Goal: Transaction & Acquisition: Purchase product/service

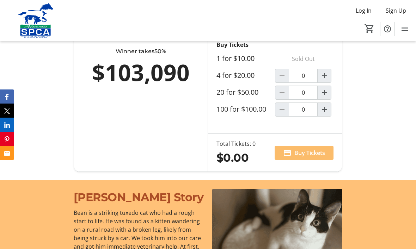
scroll to position [534, 0]
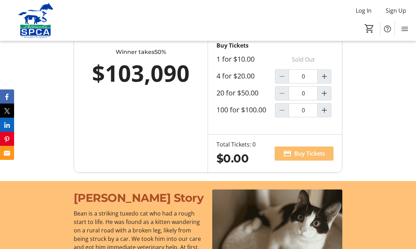
click at [327, 81] on mat-icon "Increment by one" at bounding box center [324, 76] width 8 height 8
type input "1"
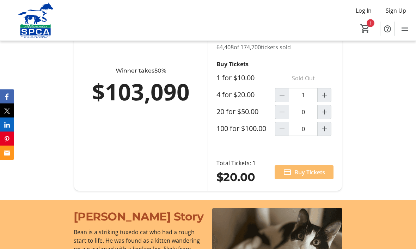
scroll to position [516, 0]
click at [314, 176] on span "Buy Tickets" at bounding box center [309, 172] width 31 height 8
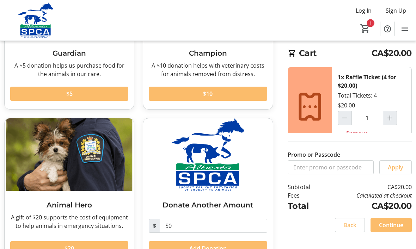
scroll to position [113, 0]
click at [401, 229] on span "Continue" at bounding box center [391, 225] width 24 height 8
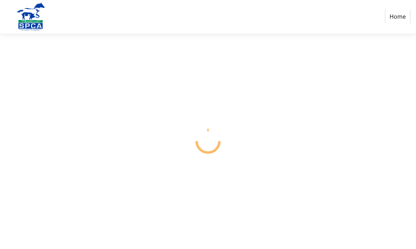
scroll to position [0, 0]
select select "CA"
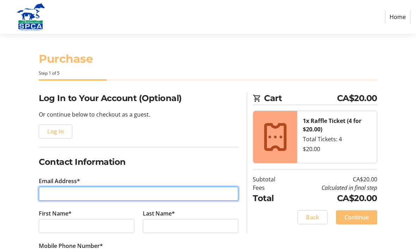
click at [202, 190] on input "Email Address*" at bounding box center [138, 194] width 199 height 14
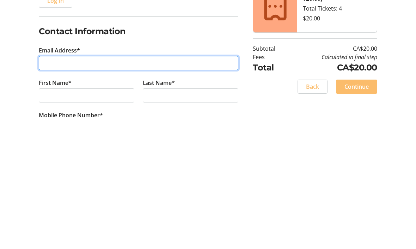
type input "[EMAIL_ADDRESS][PERSON_NAME][DOMAIN_NAME]"
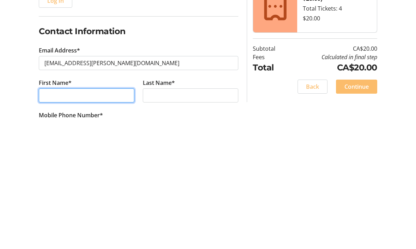
type input "[PERSON_NAME]"
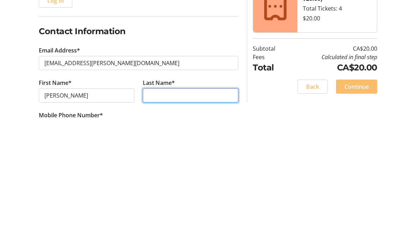
type input "[PERSON_NAME]"
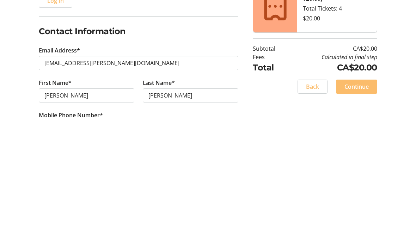
scroll to position [131, 0]
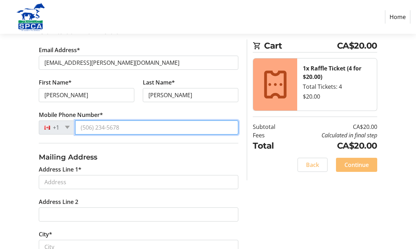
click at [202, 126] on input "Mobile Phone Number*" at bounding box center [156, 127] width 163 height 14
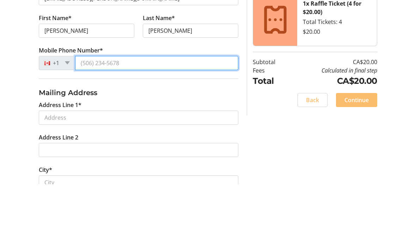
type input "[PHONE_NUMBER]"
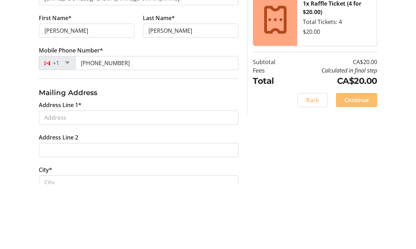
scroll to position [196, 0]
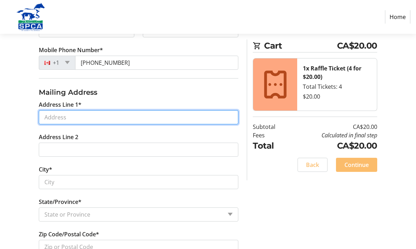
click at [210, 119] on input "Address Line 1*" at bounding box center [138, 117] width 199 height 14
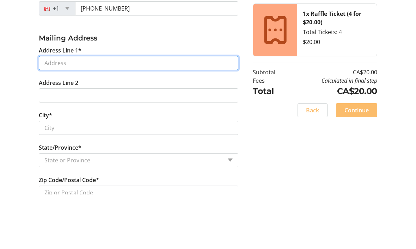
type input "[STREET_ADDRESS][PERSON_NAME]"
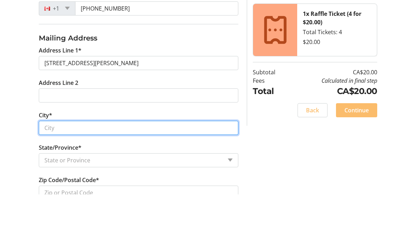
type input "Chestermere"
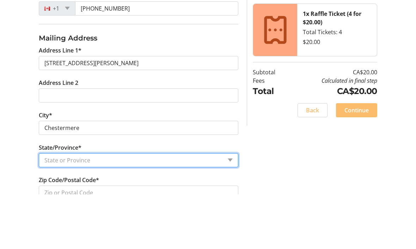
select select "AB"
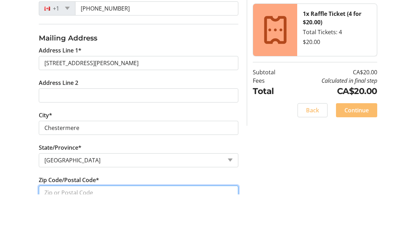
type input "T1X2R6"
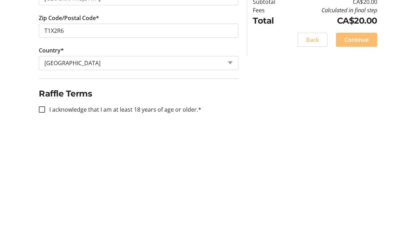
scroll to position [293, 0]
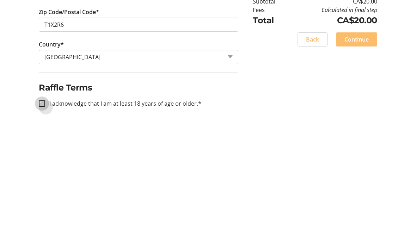
click at [45, 226] on input "I acknowledge that I am at least 18 years of age or older.*" at bounding box center [42, 229] width 6 height 6
checkbox input "true"
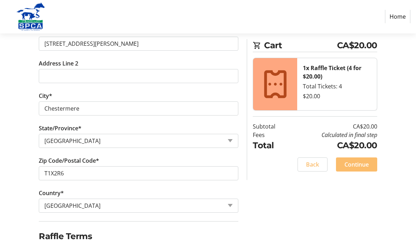
click at [367, 166] on span "Continue" at bounding box center [356, 165] width 24 height 8
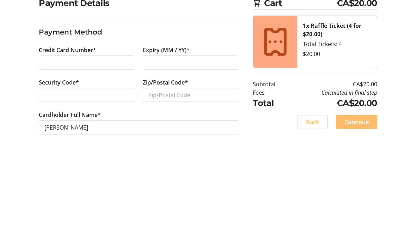
click at [187, 151] on div at bounding box center [190, 158] width 95 height 14
click at [198, 184] on input "Zip/Postal Code*" at bounding box center [190, 191] width 95 height 14
type input "T1X2R6"
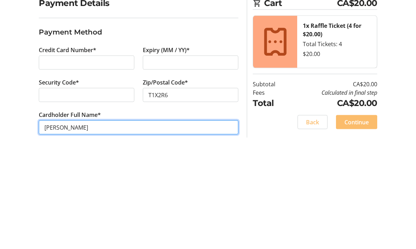
scroll to position [24, 0]
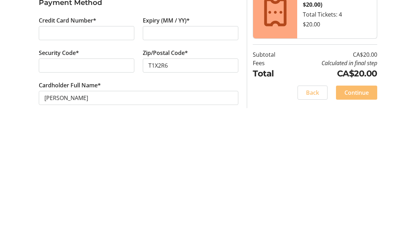
click at [237, 101] on div "Purchase Step 3 of 5 Cart CA$20.00 1x Raffle Ticket (4 for $20.00) Total Ticket…" at bounding box center [208, 141] width 416 height 215
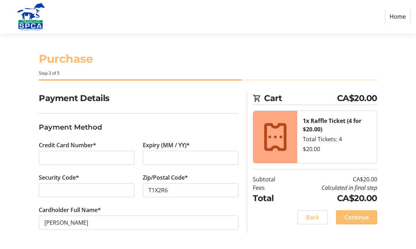
click at [366, 216] on span "Continue" at bounding box center [356, 217] width 24 height 8
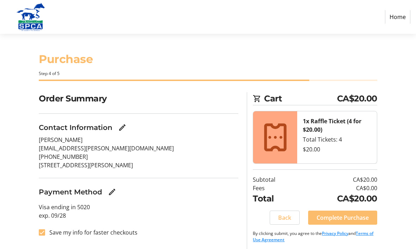
click at [348, 217] on span "Complete Purchase" at bounding box center [342, 217] width 52 height 8
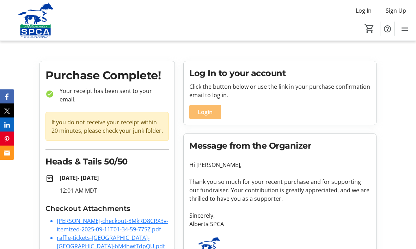
scroll to position [26, 0]
